Goal: Task Accomplishment & Management: Manage account settings

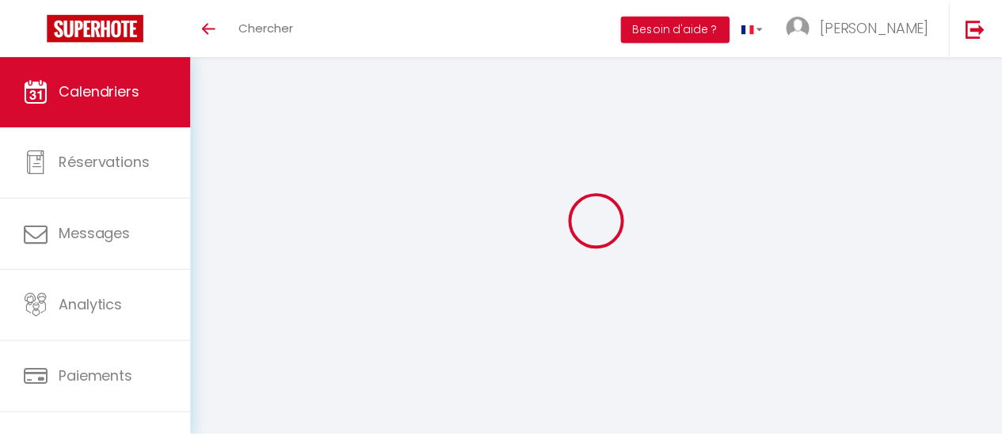
scroll to position [154, 0]
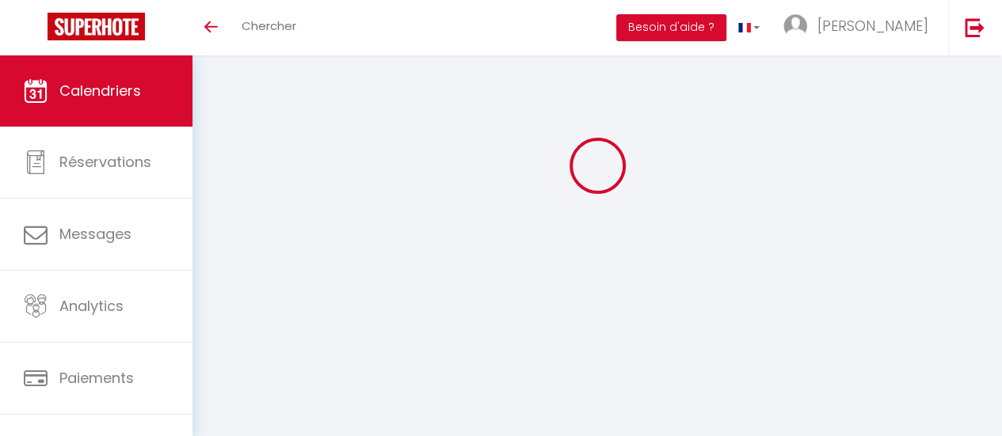
select select
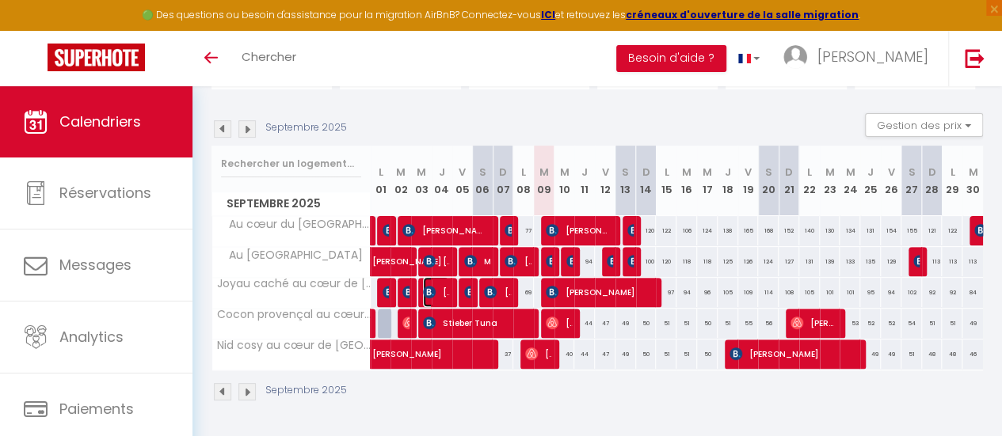
click at [439, 280] on span "[PERSON_NAME]" at bounding box center [436, 292] width 26 height 30
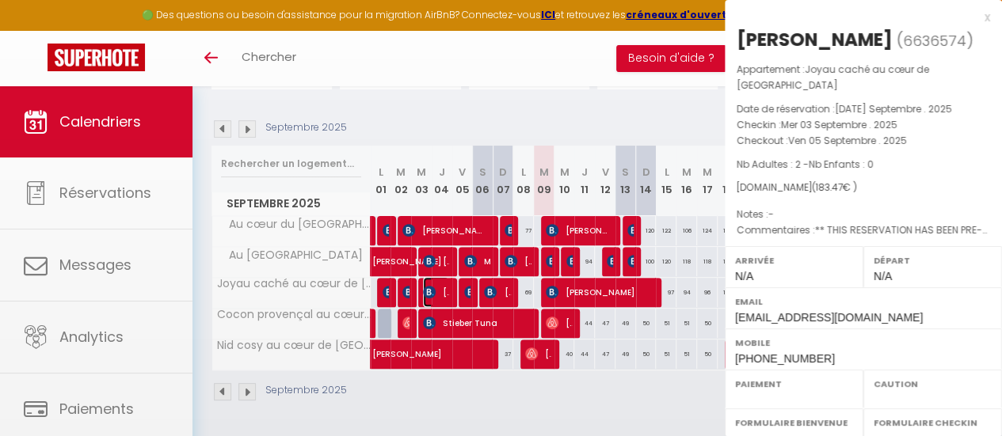
select select "OK"
select select "KO"
select select "0"
select select "1"
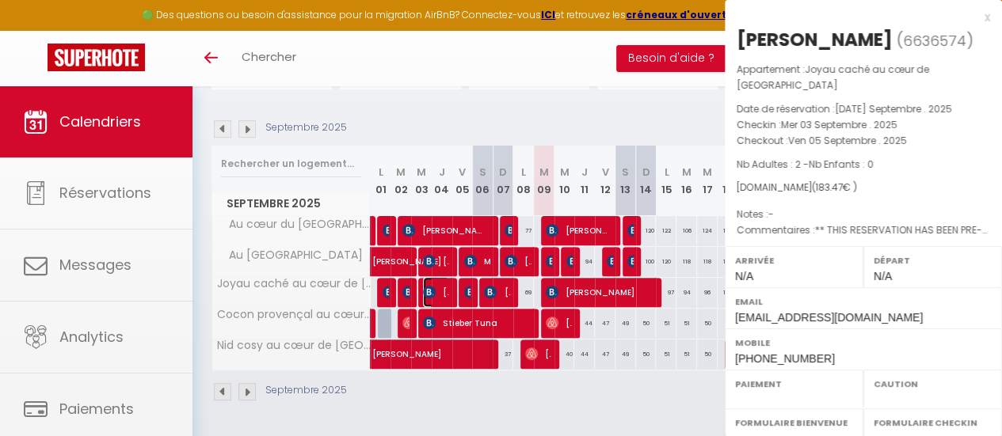
select select
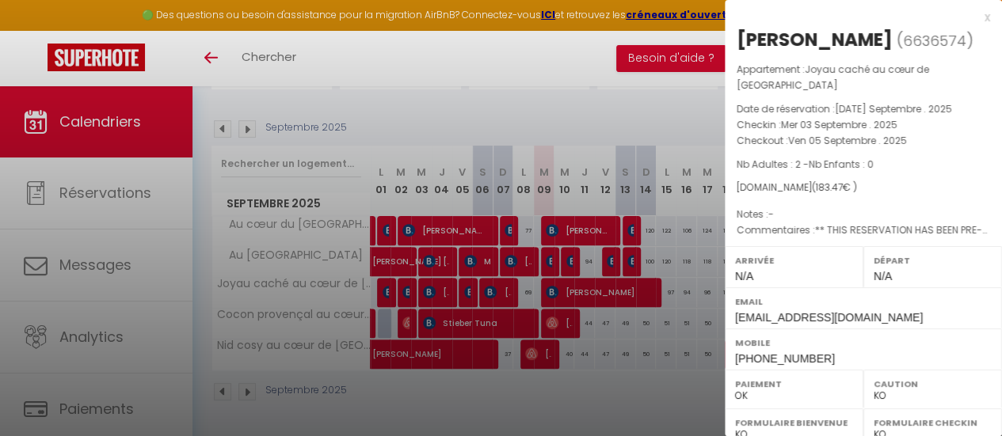
click at [467, 281] on div at bounding box center [501, 218] width 1002 height 436
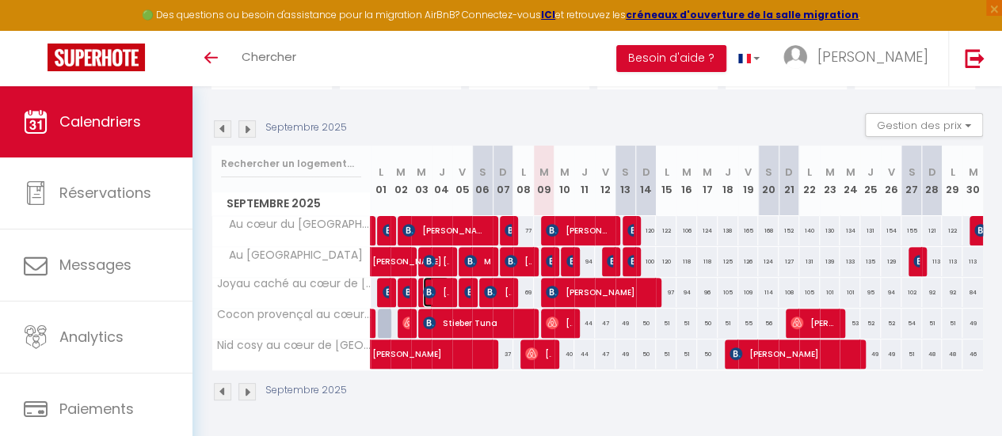
click at [444, 281] on span "[PERSON_NAME]" at bounding box center [436, 292] width 26 height 30
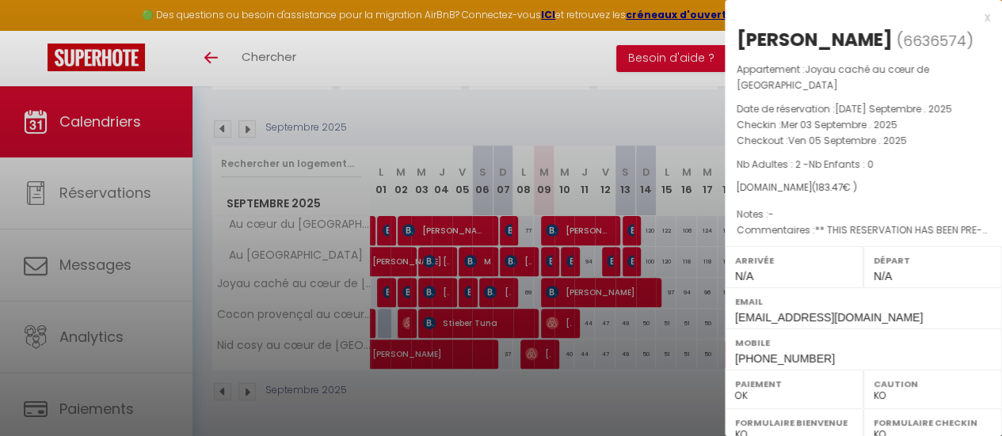
click at [466, 281] on div at bounding box center [501, 218] width 1002 height 436
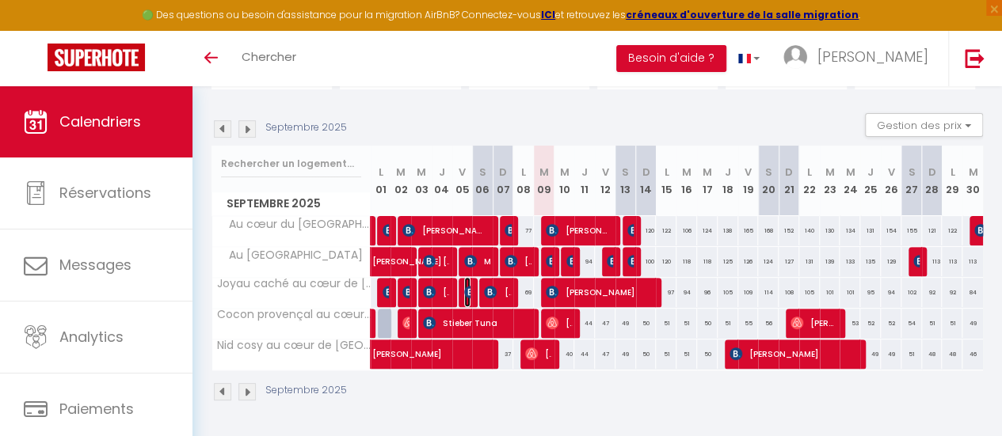
click at [465, 286] on img at bounding box center [470, 292] width 13 height 13
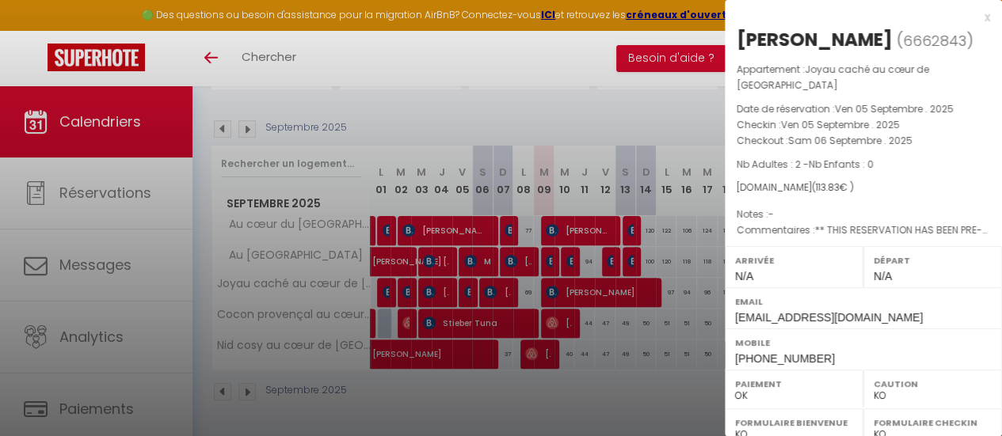
click at [487, 283] on div at bounding box center [501, 218] width 1002 height 436
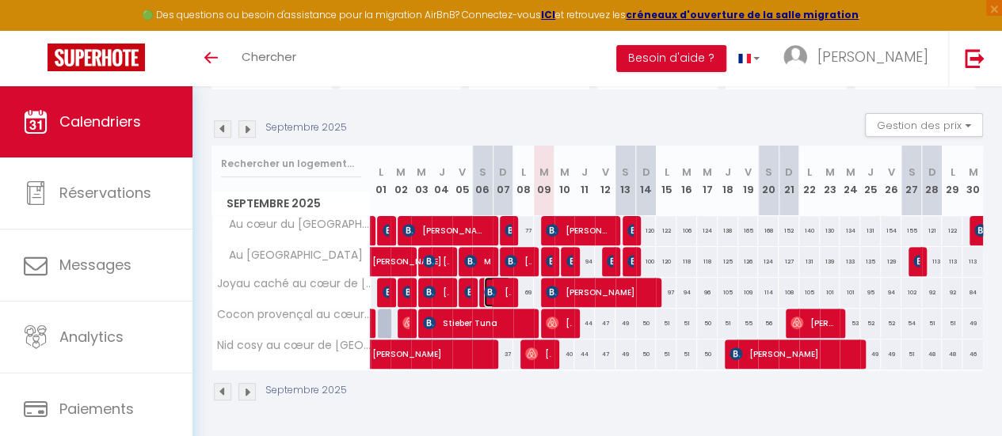
click at [493, 286] on img at bounding box center [490, 292] width 13 height 13
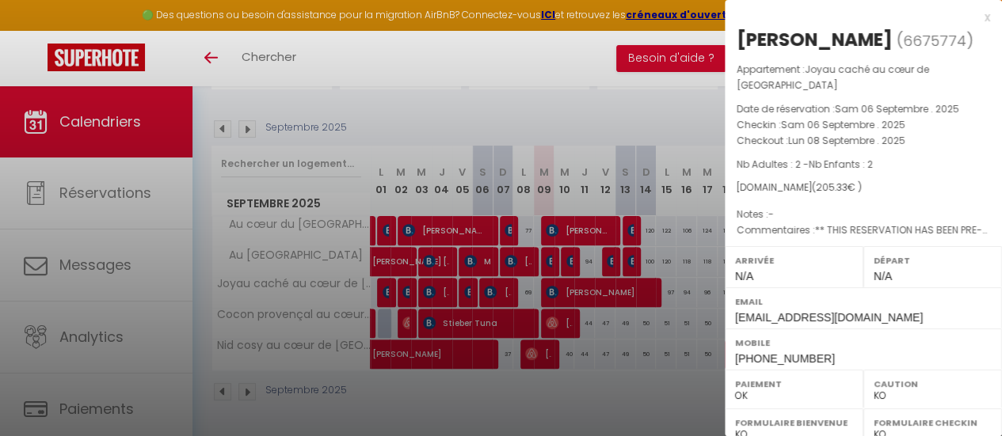
click at [494, 308] on div at bounding box center [501, 218] width 1002 height 436
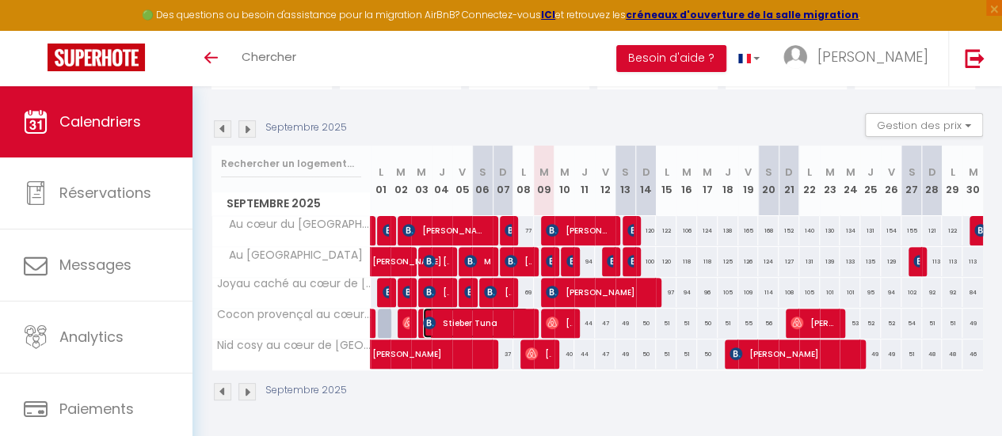
click at [496, 310] on span "Stieber Tuna" at bounding box center [475, 323] width 105 height 30
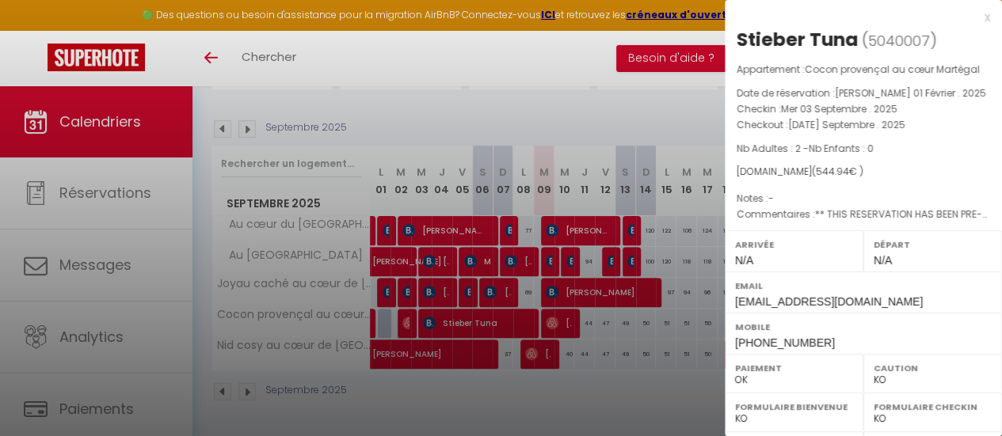
click at [441, 345] on div at bounding box center [501, 218] width 1002 height 436
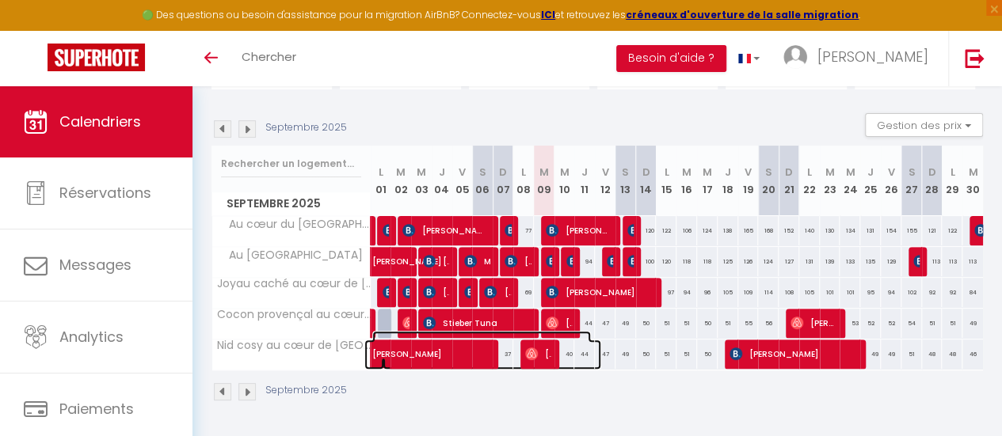
click at [451, 345] on span "[PERSON_NAME]" at bounding box center [481, 346] width 219 height 30
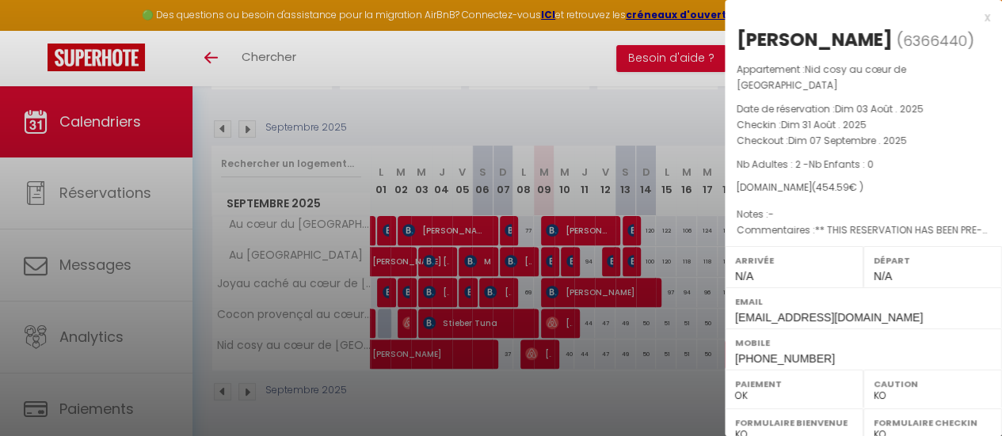
click at [560, 311] on div at bounding box center [501, 218] width 1002 height 436
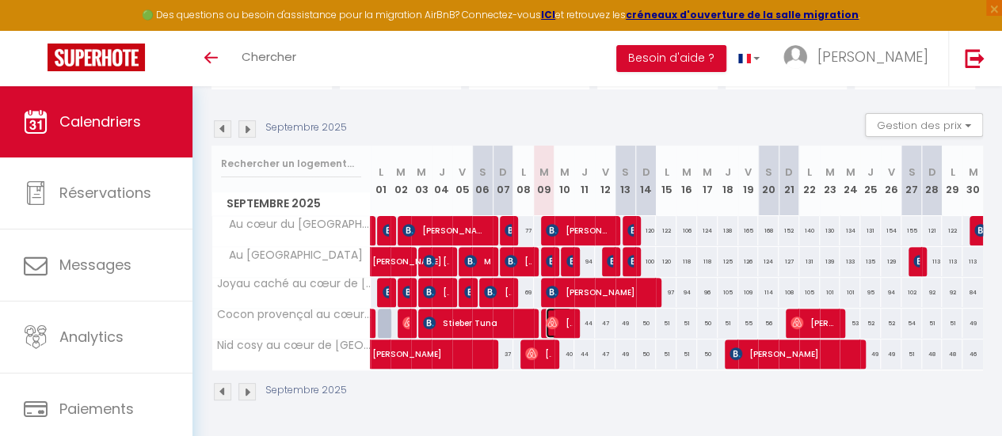
click at [560, 311] on span "[PERSON_NAME]" at bounding box center [559, 323] width 26 height 30
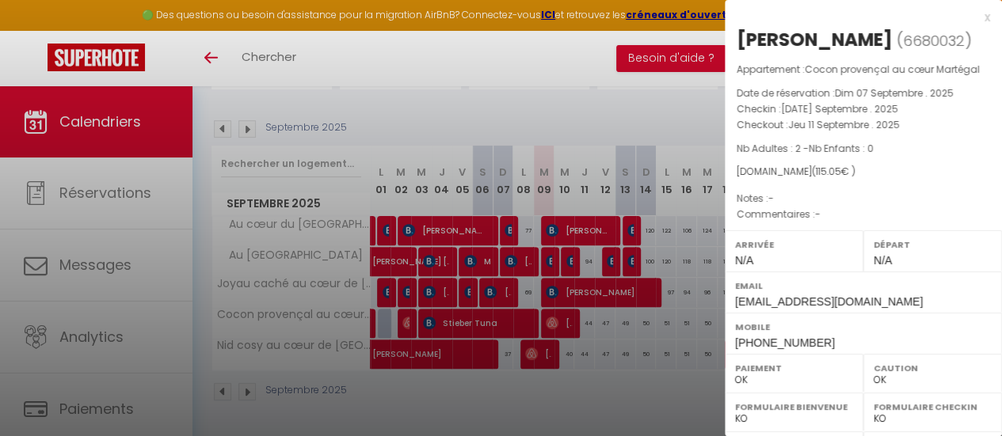
click at [540, 343] on div at bounding box center [501, 218] width 1002 height 436
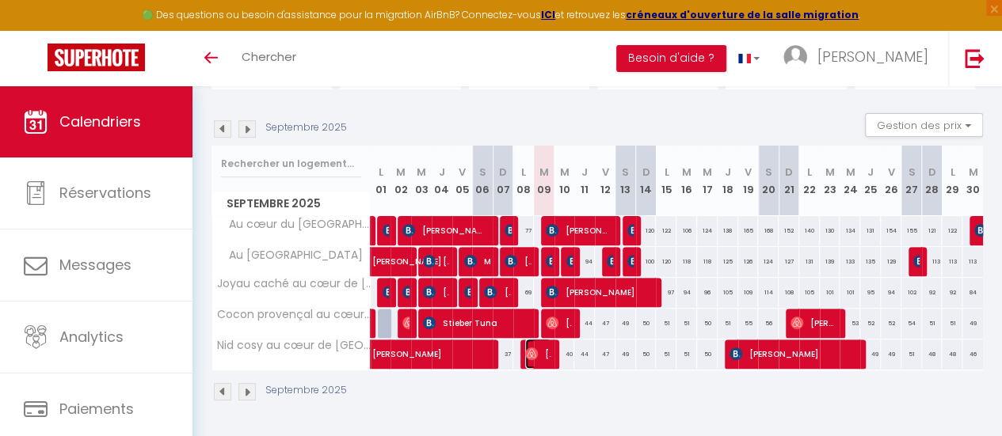
click at [540, 343] on span "[PERSON_NAME]" at bounding box center [538, 354] width 26 height 30
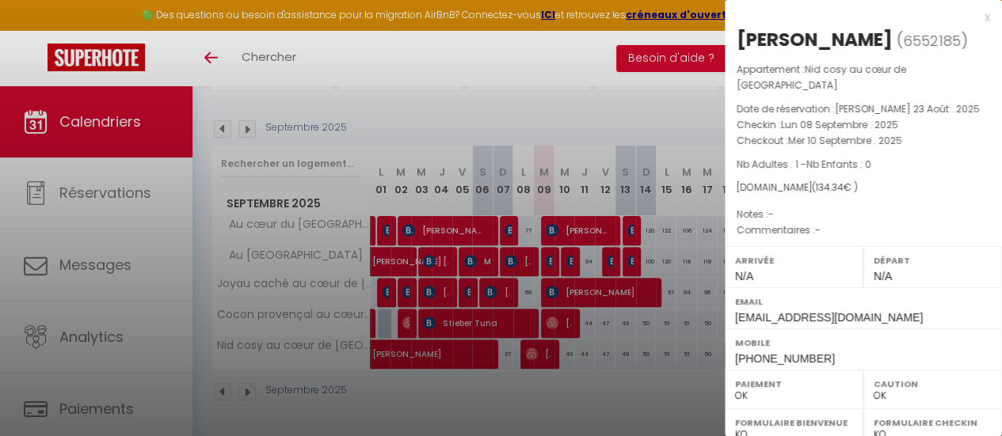
click at [619, 348] on div at bounding box center [501, 218] width 1002 height 436
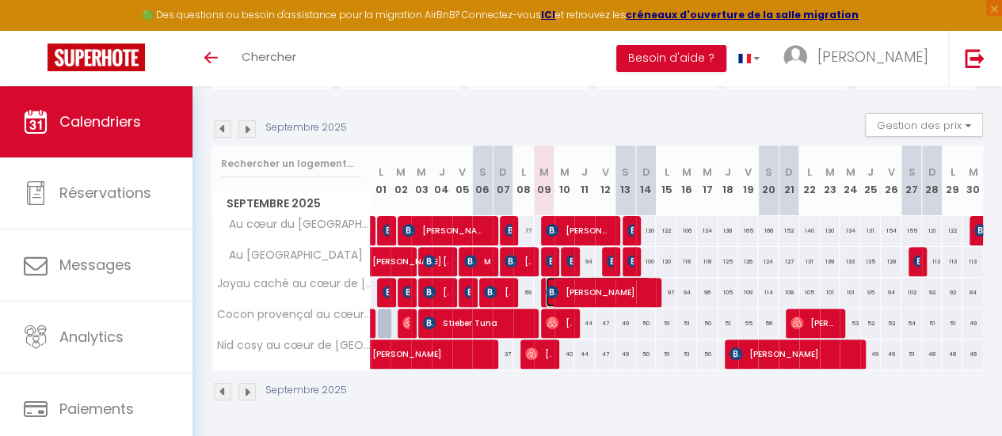
click at [601, 284] on span "[PERSON_NAME]" at bounding box center [598, 292] width 105 height 30
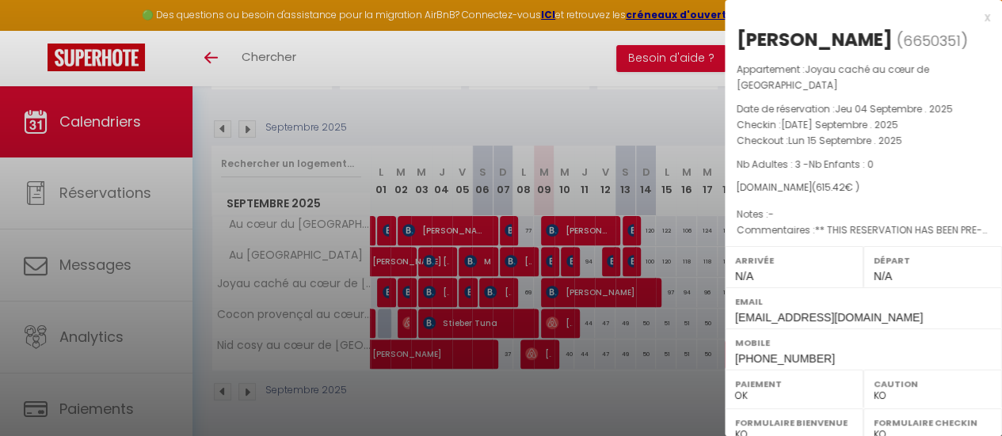
click at [598, 316] on div at bounding box center [501, 218] width 1002 height 436
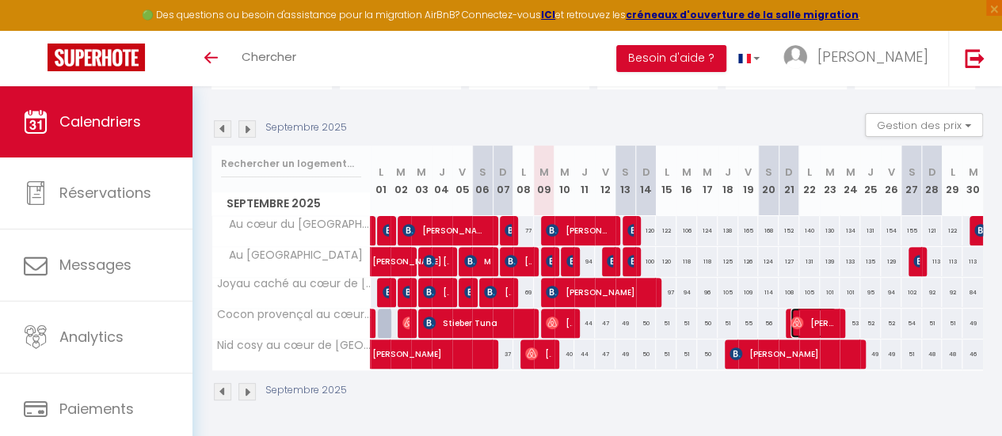
click at [798, 314] on span "[PERSON_NAME]" at bounding box center [813, 323] width 46 height 30
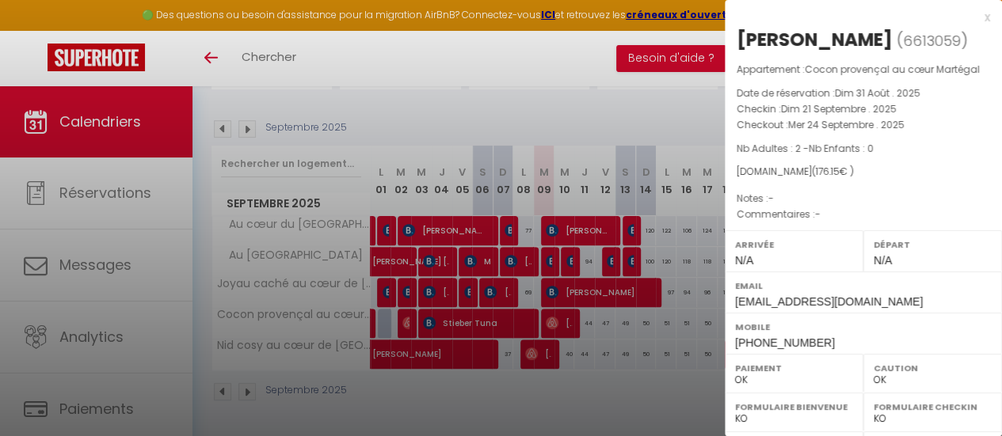
click at [732, 337] on div "Mobile [PHONE_NUMBER]" at bounding box center [863, 333] width 277 height 41
click at [700, 348] on div at bounding box center [501, 218] width 1002 height 436
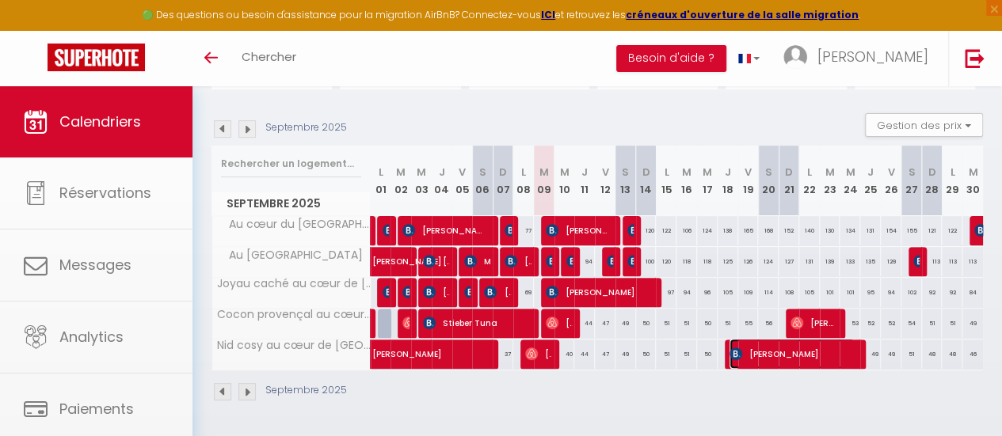
click at [752, 343] on span "[PERSON_NAME]" at bounding box center [791, 354] width 125 height 30
select select "KO"
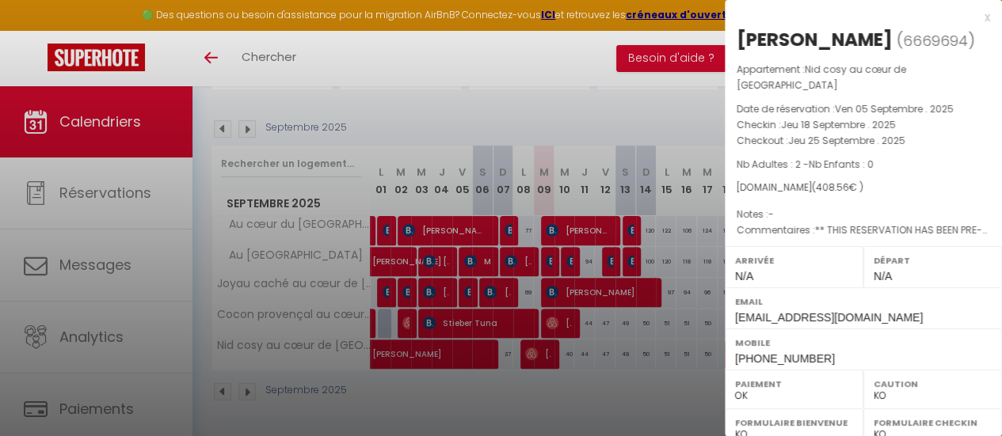
click at [973, 19] on div "x" at bounding box center [857, 17] width 265 height 19
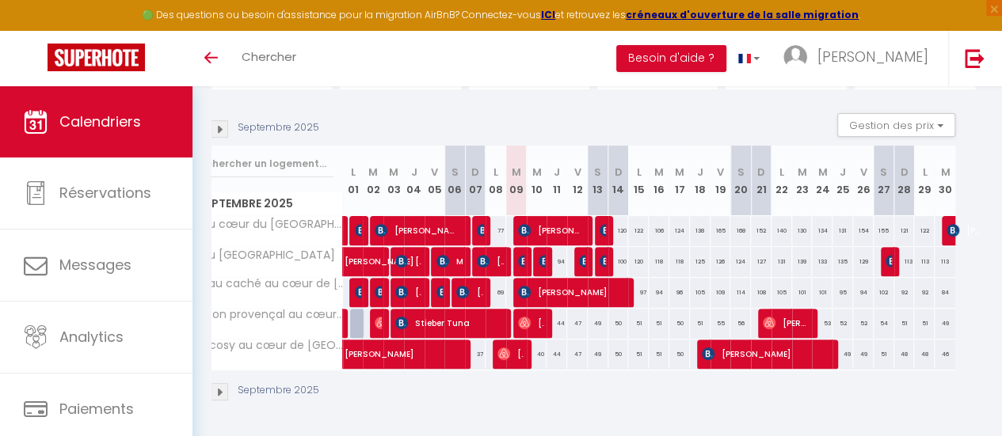
scroll to position [0, 0]
